Goal: Task Accomplishment & Management: Complete application form

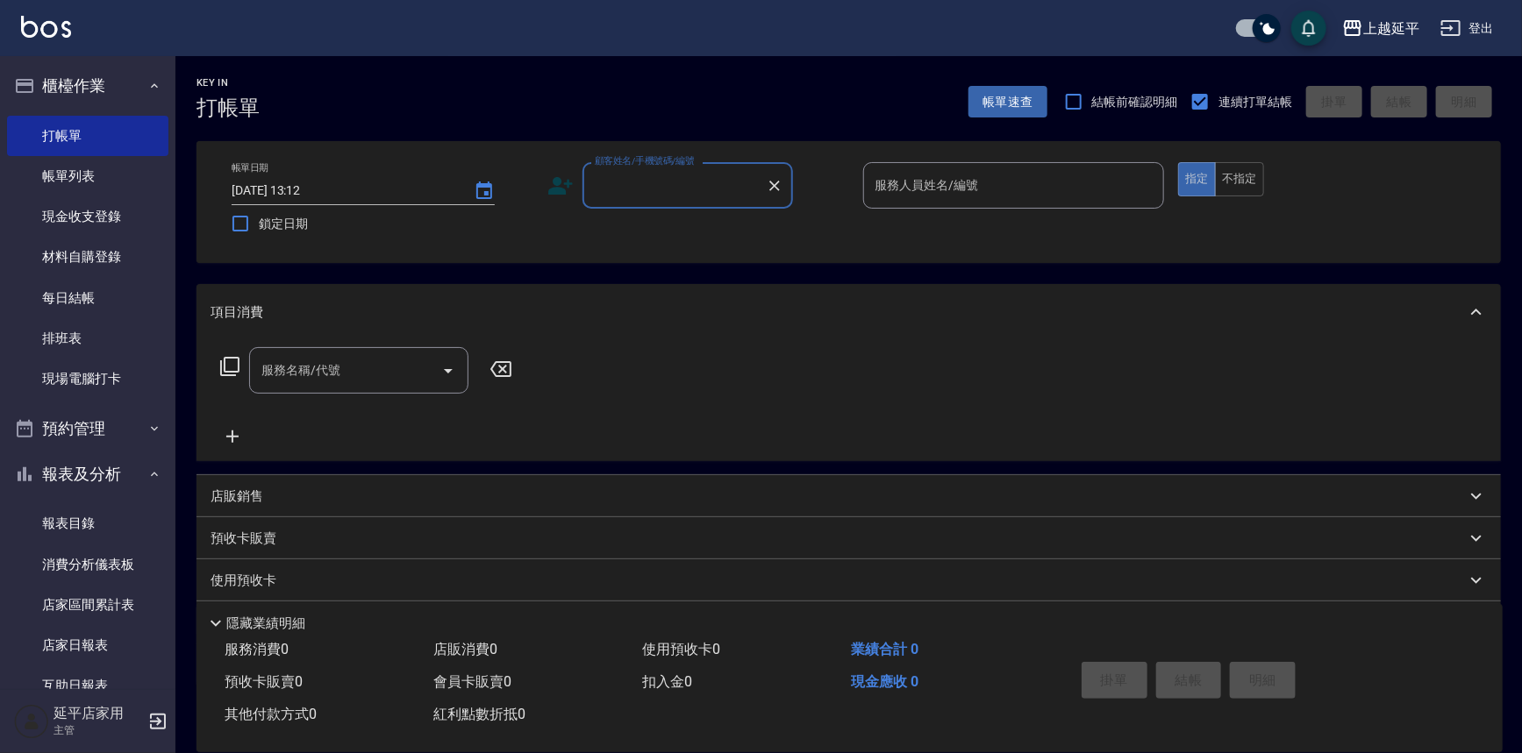
click at [696, 181] on input "顧客姓名/手機號碼/編號" at bounding box center [674, 185] width 168 height 31
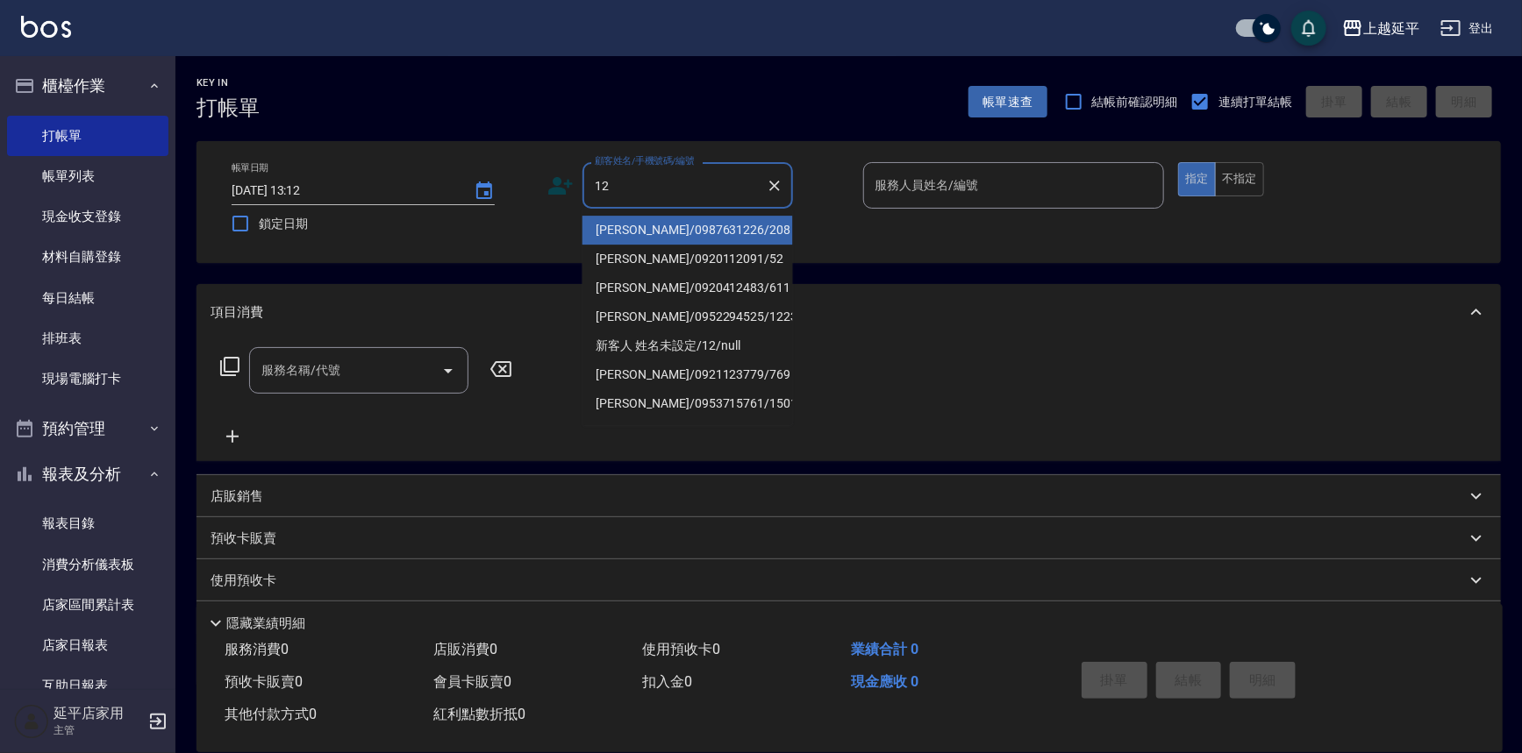
click at [700, 229] on li "[PERSON_NAME]/0987631226/208" at bounding box center [687, 230] width 210 height 29
type input "[PERSON_NAME]/0987631226/208"
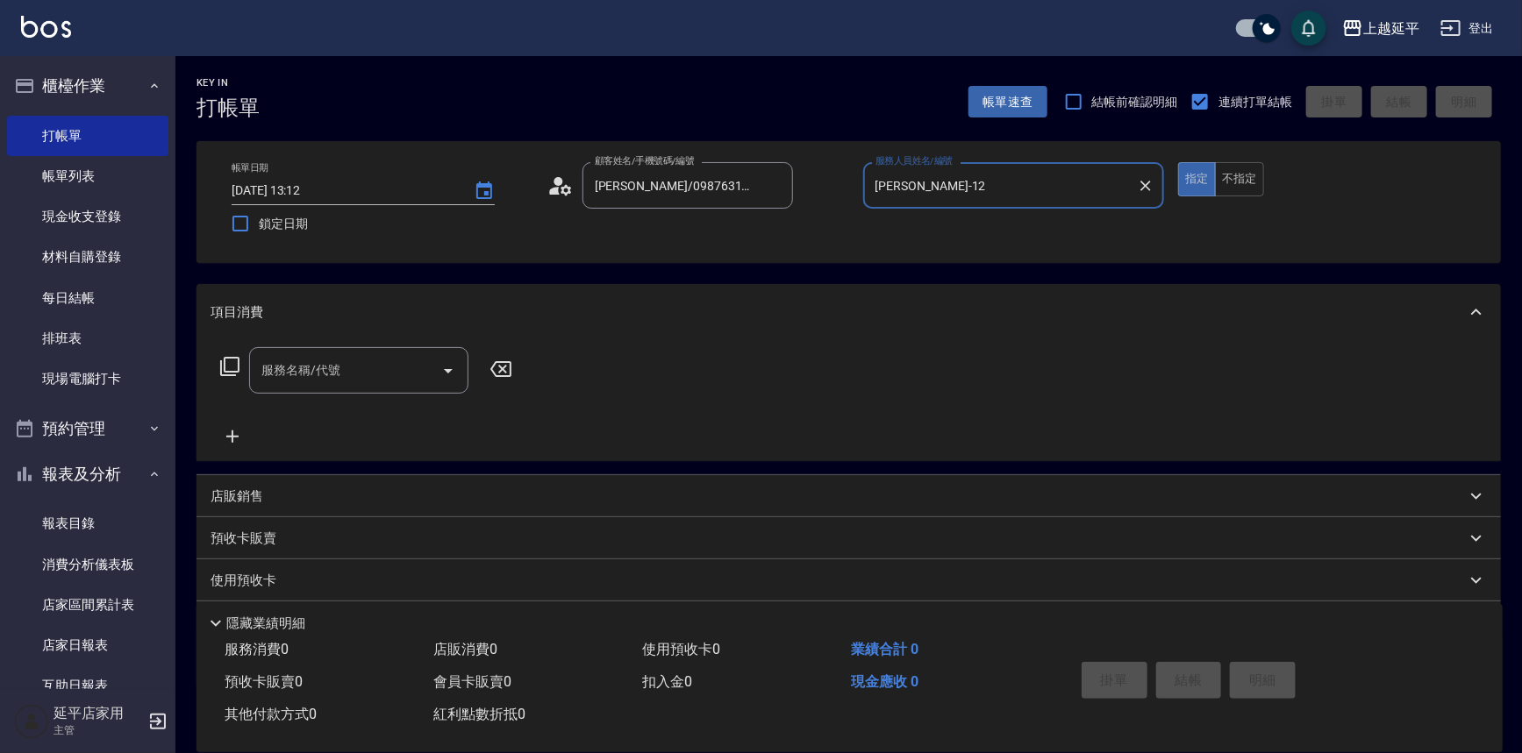
type input "[PERSON_NAME]-12"
click at [391, 369] on input "服務名稱/代號" at bounding box center [345, 370] width 177 height 31
type input "123"
click at [401, 422] on span "精油洗髮卷 - 280" at bounding box center [358, 415] width 219 height 29
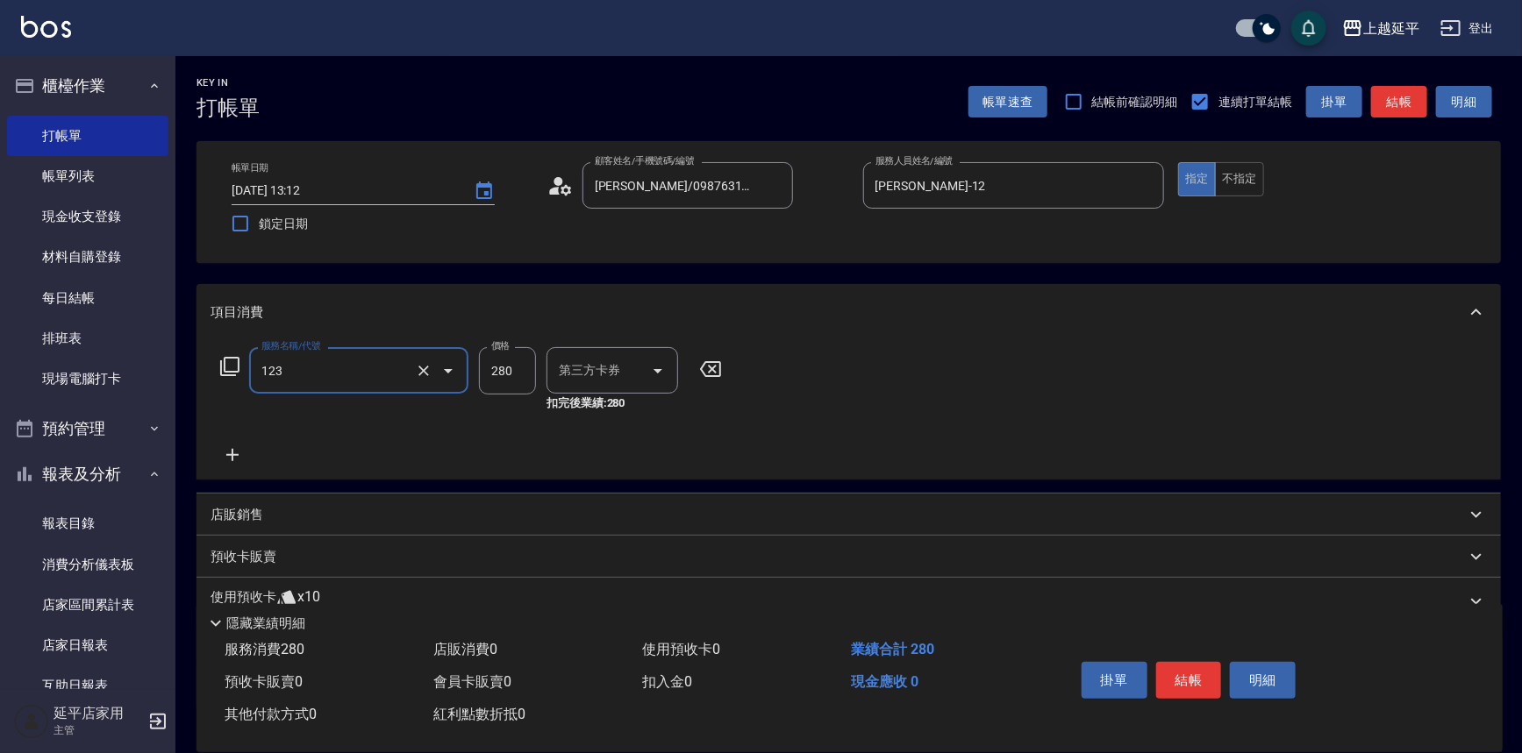
type input "舊有卡券"
type input "精油洗髮卷(123)"
click at [1411, 110] on button "結帳" at bounding box center [1399, 102] width 56 height 32
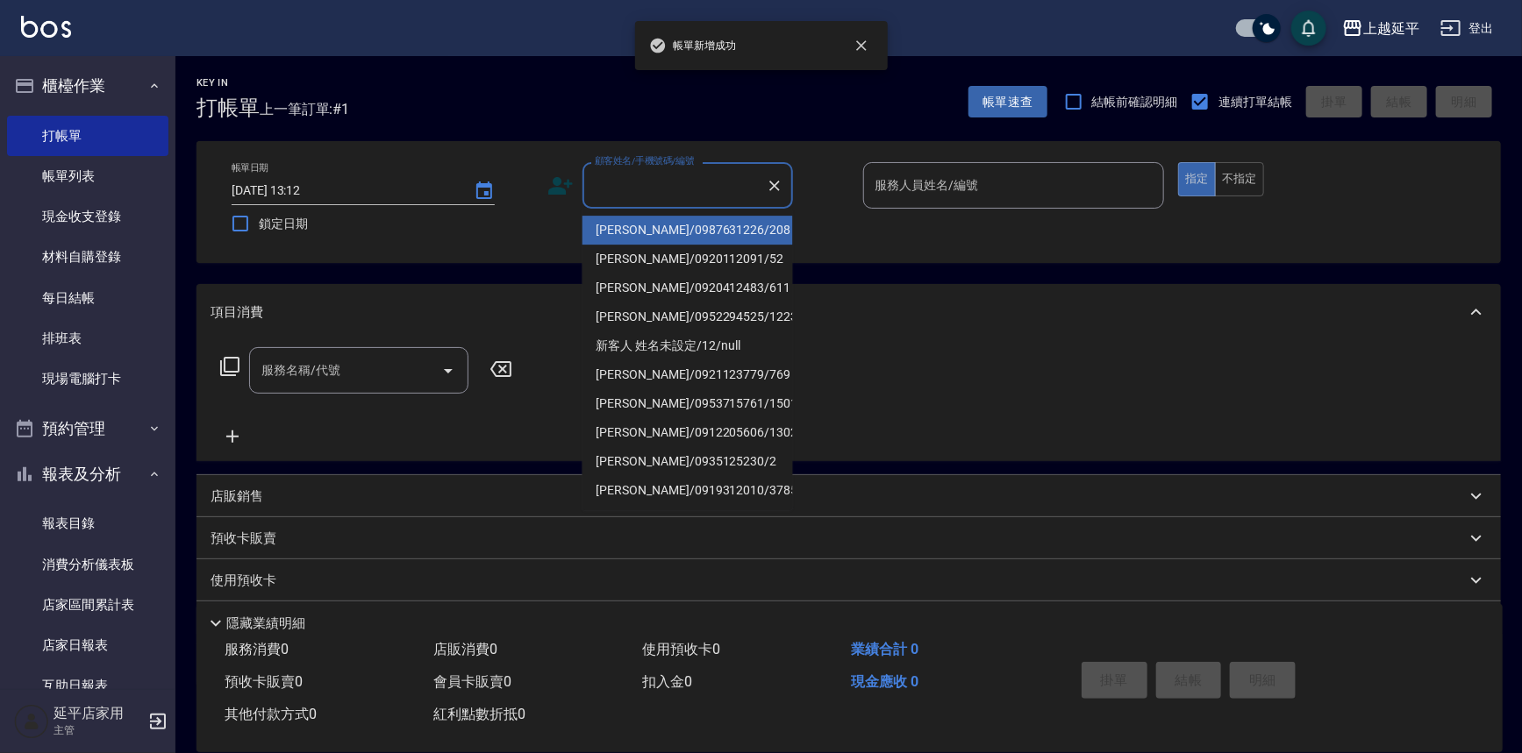
click at [655, 184] on input "顧客姓名/手機號碼/編號" at bounding box center [674, 185] width 168 height 31
drag, startPoint x: 657, startPoint y: 225, endPoint x: 906, endPoint y: 189, distance: 251.8
click at [658, 225] on li "[PERSON_NAME]/0987631226/208" at bounding box center [687, 230] width 210 height 29
type input "[PERSON_NAME]/0987631226/208"
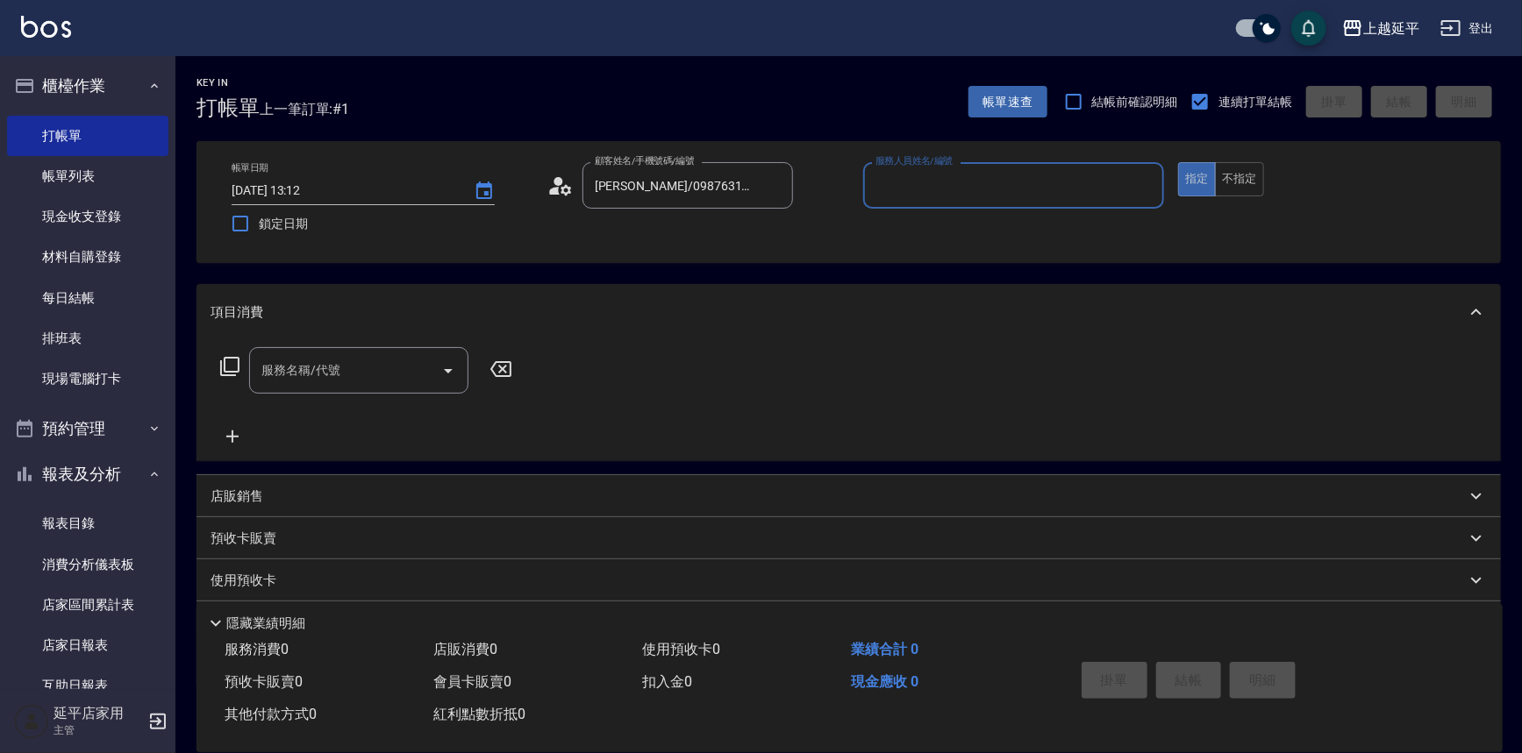
type input "[PERSON_NAME]-12"
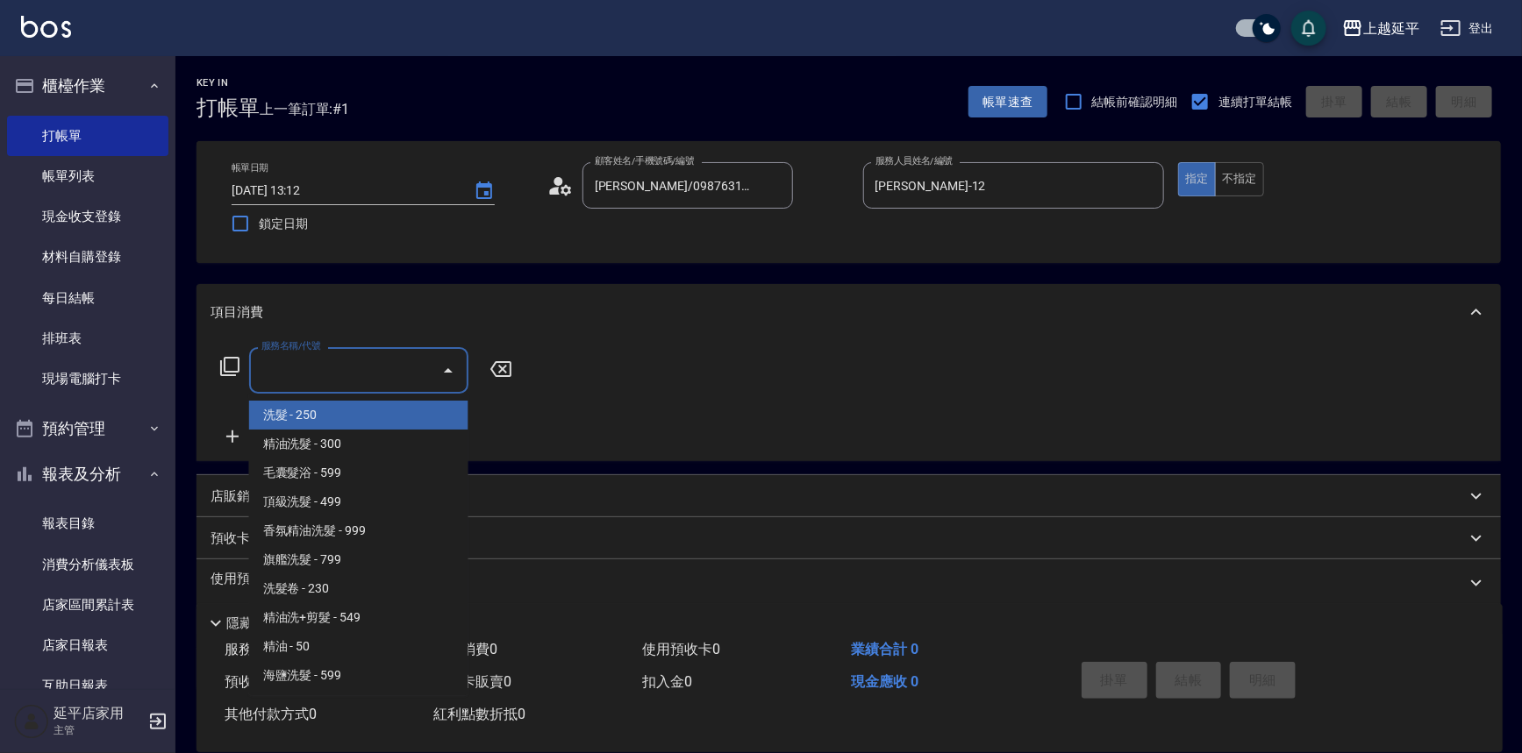
click at [395, 375] on input "服務名稱/代號" at bounding box center [345, 370] width 177 height 31
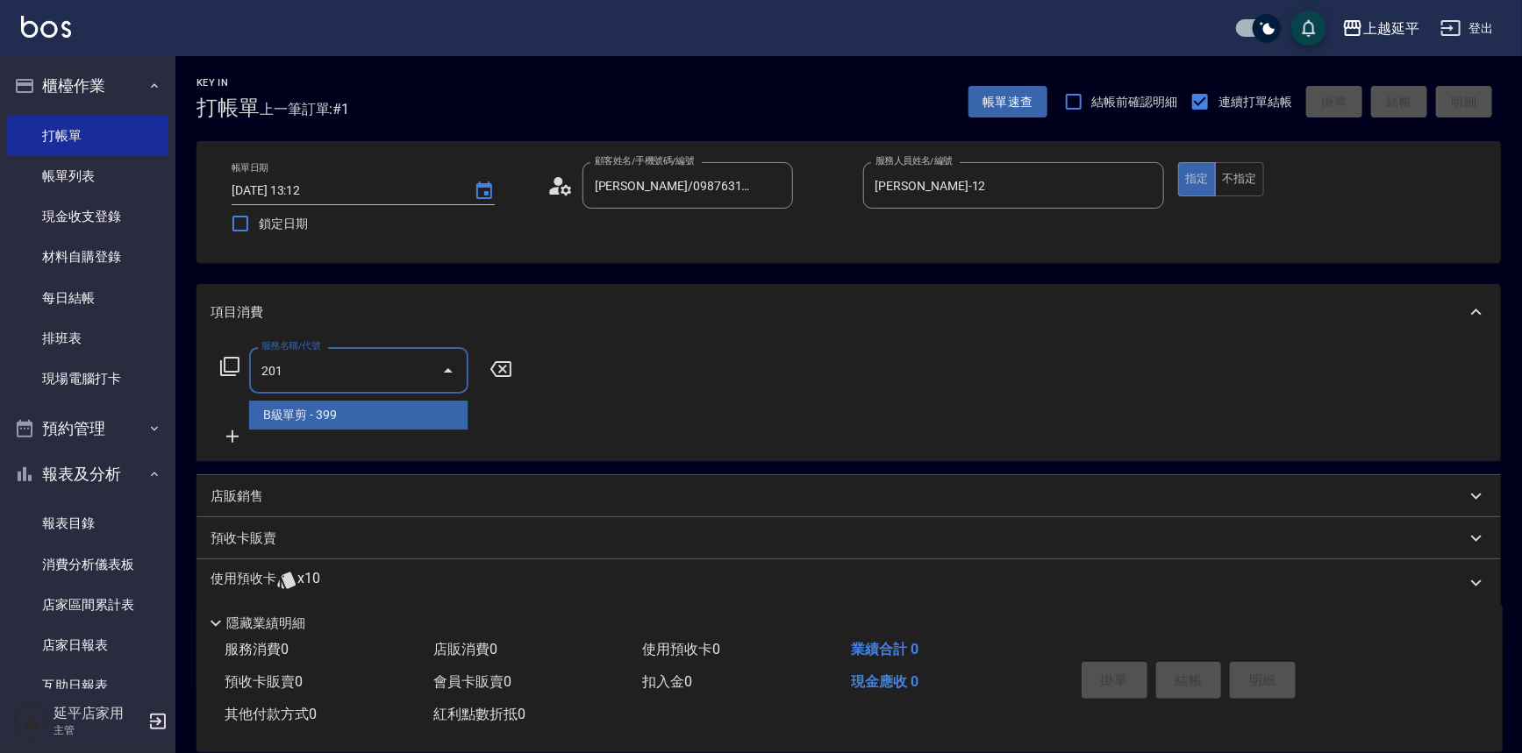
click at [433, 411] on span "B級單剪 - 399" at bounding box center [358, 415] width 219 height 29
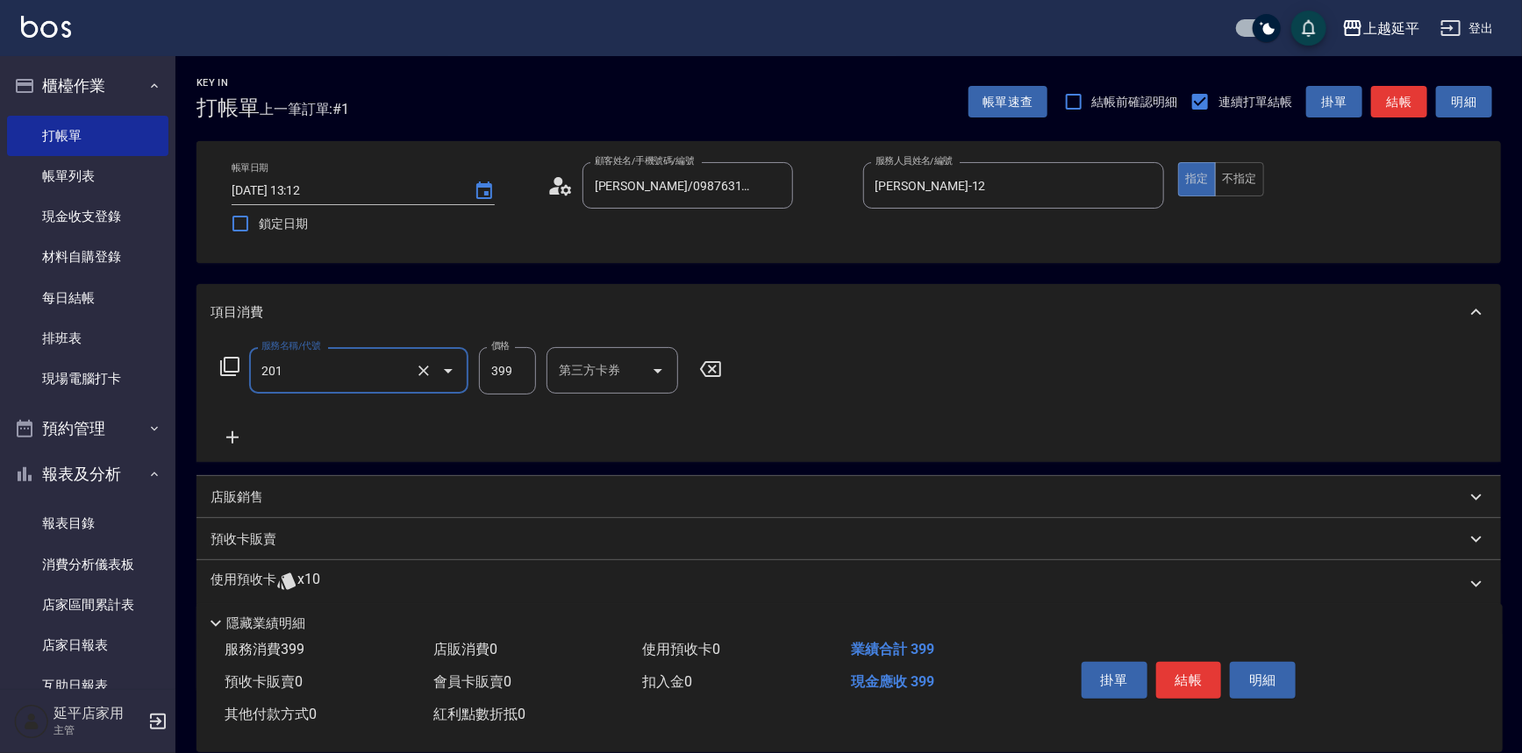
type input "B級單剪(201)"
click at [523, 367] on input "399" at bounding box center [507, 370] width 57 height 47
type input "499"
click at [1203, 683] on button "結帳" at bounding box center [1189, 680] width 66 height 37
